Goal: Task Accomplishment & Management: Use online tool/utility

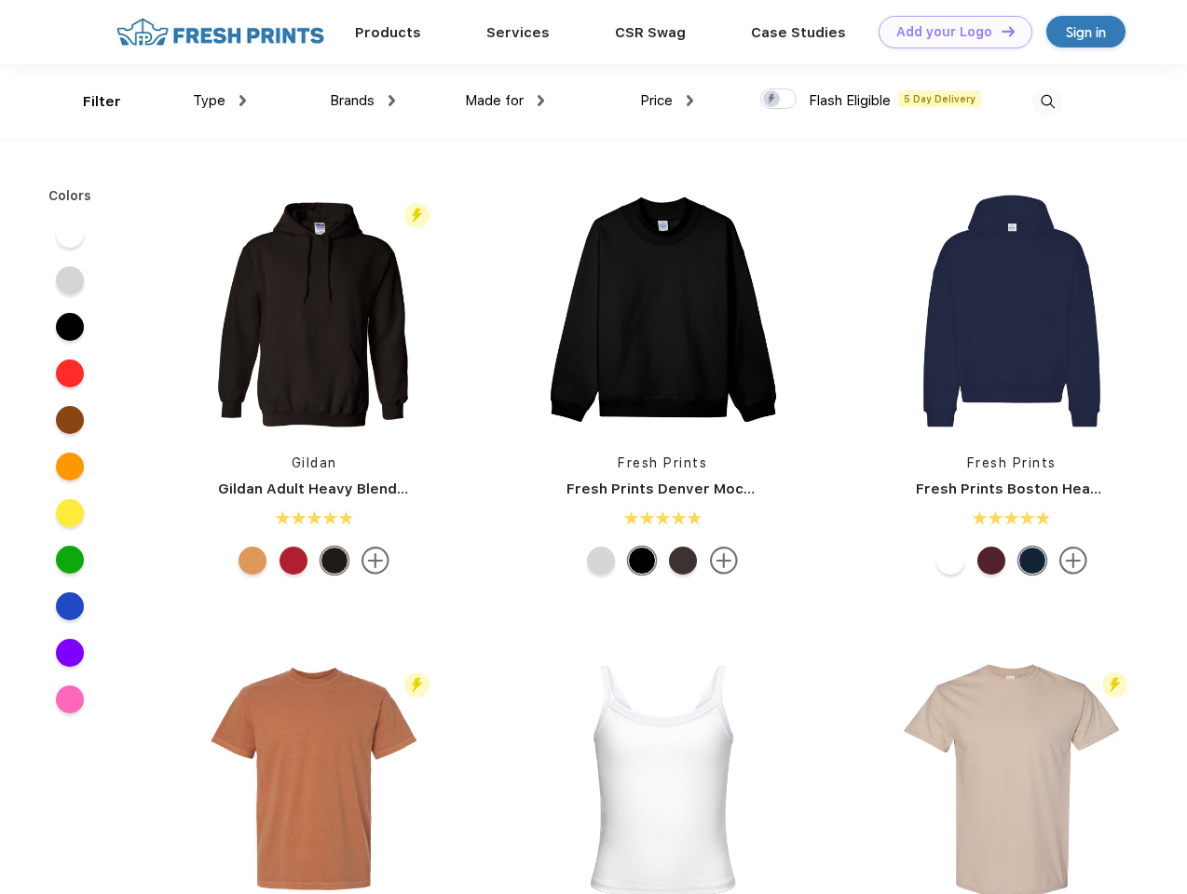
click at [948, 32] on link "Add your Logo Design Tool" at bounding box center [955, 32] width 154 height 33
click at [0, 0] on div "Design Tool" at bounding box center [0, 0] width 0 height 0
click at [1000, 31] on link "Add your Logo Design Tool" at bounding box center [955, 32] width 154 height 33
click at [89, 102] on div "Filter" at bounding box center [102, 101] width 38 height 21
click at [220, 101] on span "Type" at bounding box center [209, 100] width 33 height 17
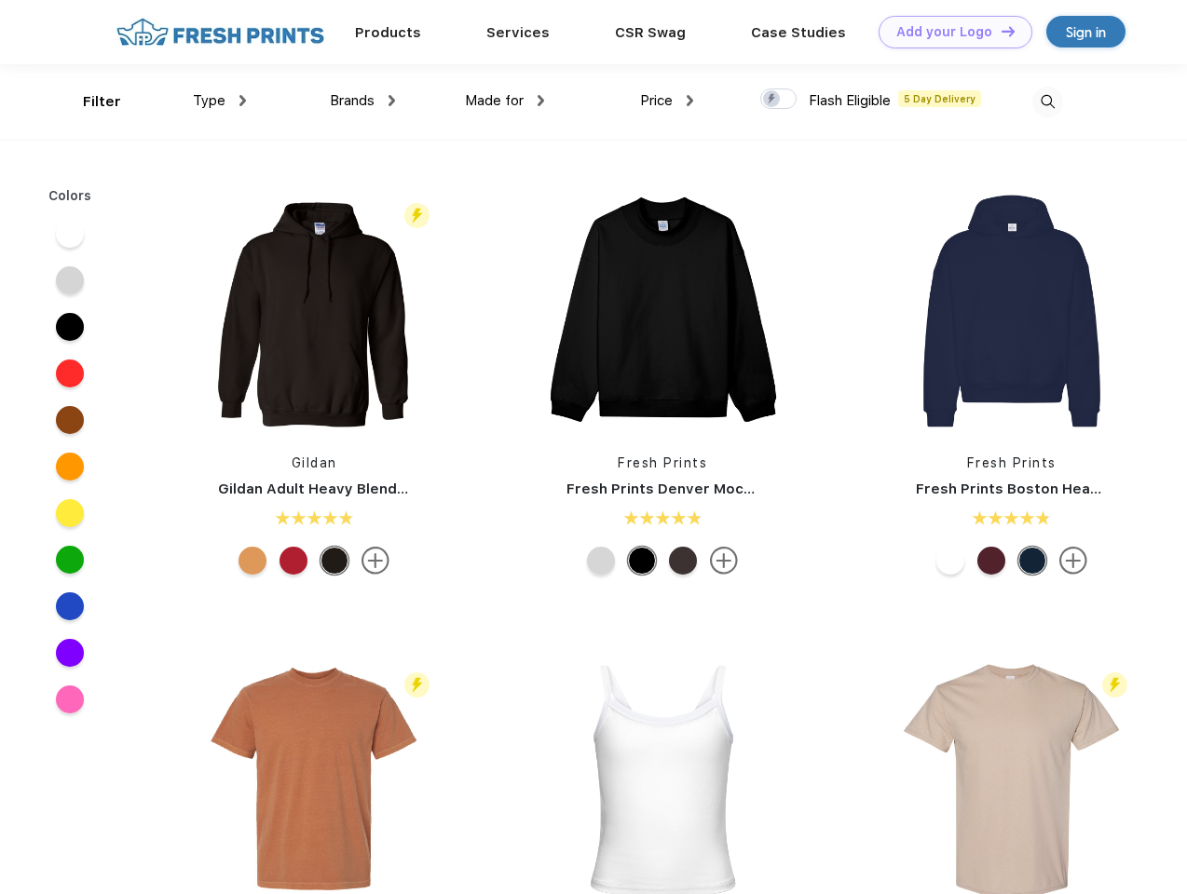
click at [362, 101] on span "Brands" at bounding box center [352, 100] width 45 height 17
click at [505, 101] on span "Made for" at bounding box center [494, 100] width 59 height 17
click at [667, 101] on span "Price" at bounding box center [656, 100] width 33 height 17
click at [779, 100] on div at bounding box center [778, 98] width 36 height 20
click at [772, 100] on input "checkbox" at bounding box center [766, 94] width 12 height 12
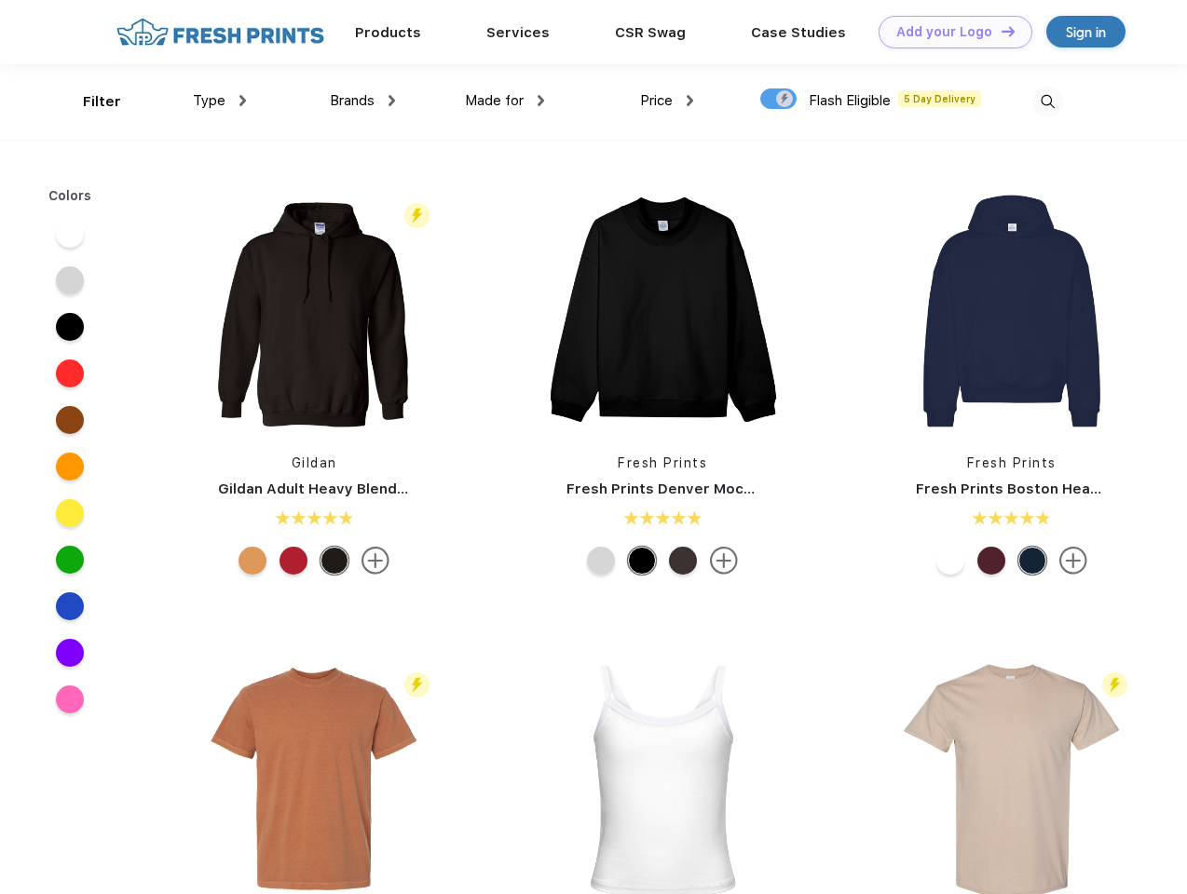
click at [1047, 102] on img at bounding box center [1047, 102] width 31 height 31
